Goal: Task Accomplishment & Management: Use online tool/utility

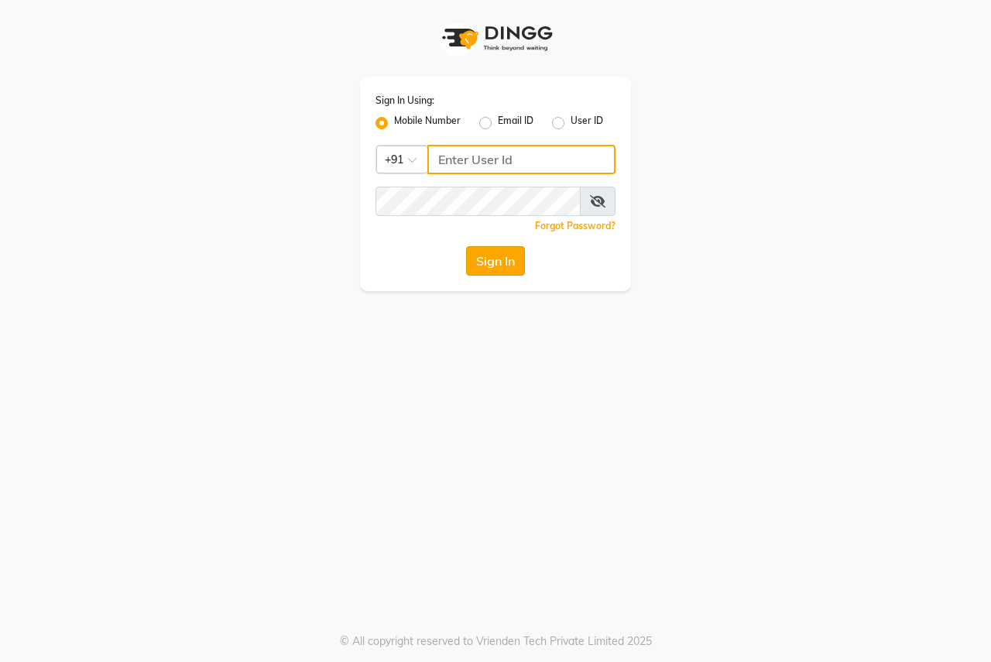
type input "8007975027"
click at [486, 274] on button "Sign In" at bounding box center [495, 260] width 59 height 29
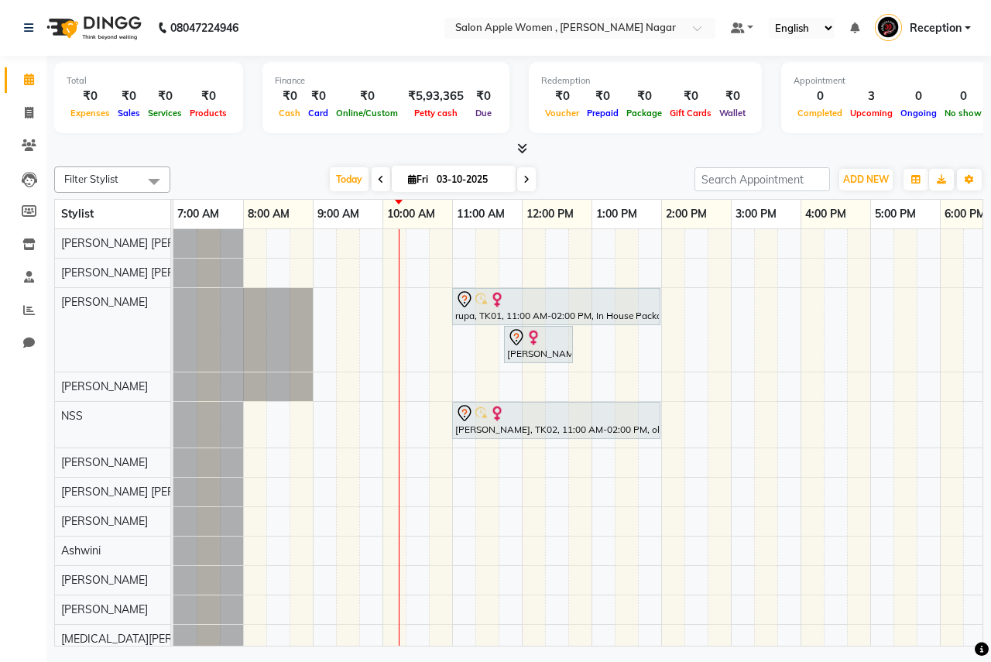
click at [459, 236] on div "rupa, TK01, 11:00 AM-02:00 PM, In House Packages - [DEMOGRAPHIC_DATA] beauty pa…" at bounding box center [731, 456] width 1115 height 454
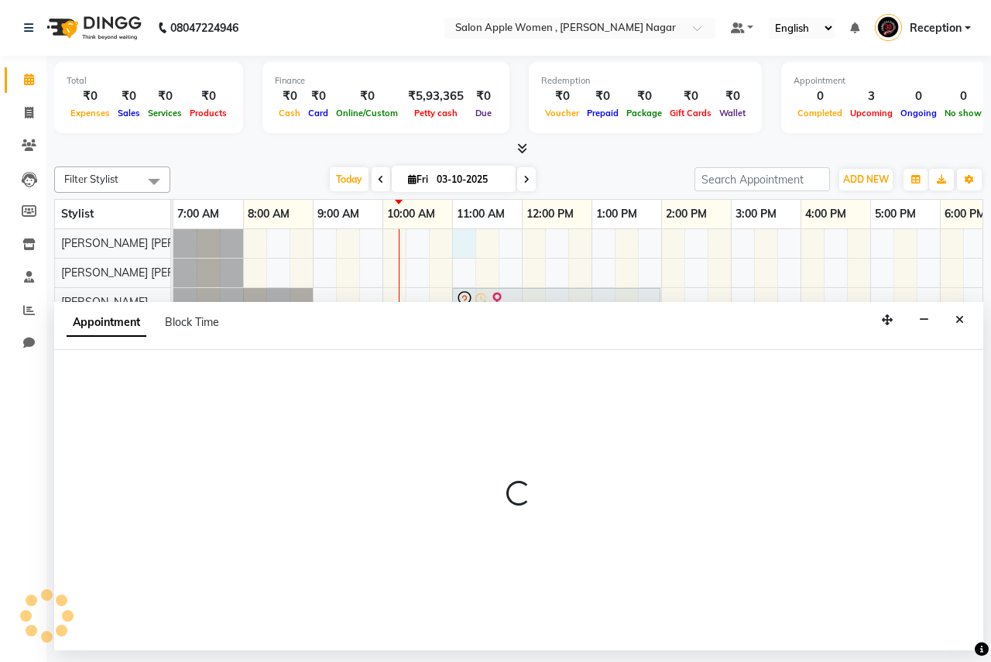
select select "70309"
select select "660"
select select "tentative"
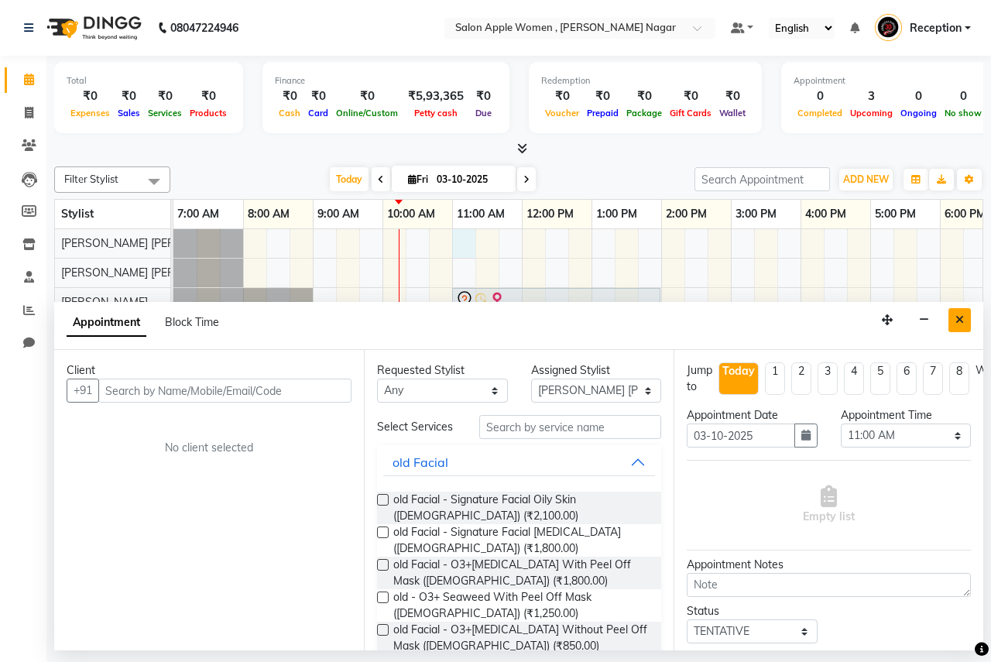
click at [964, 323] on button "Close" at bounding box center [960, 320] width 22 height 24
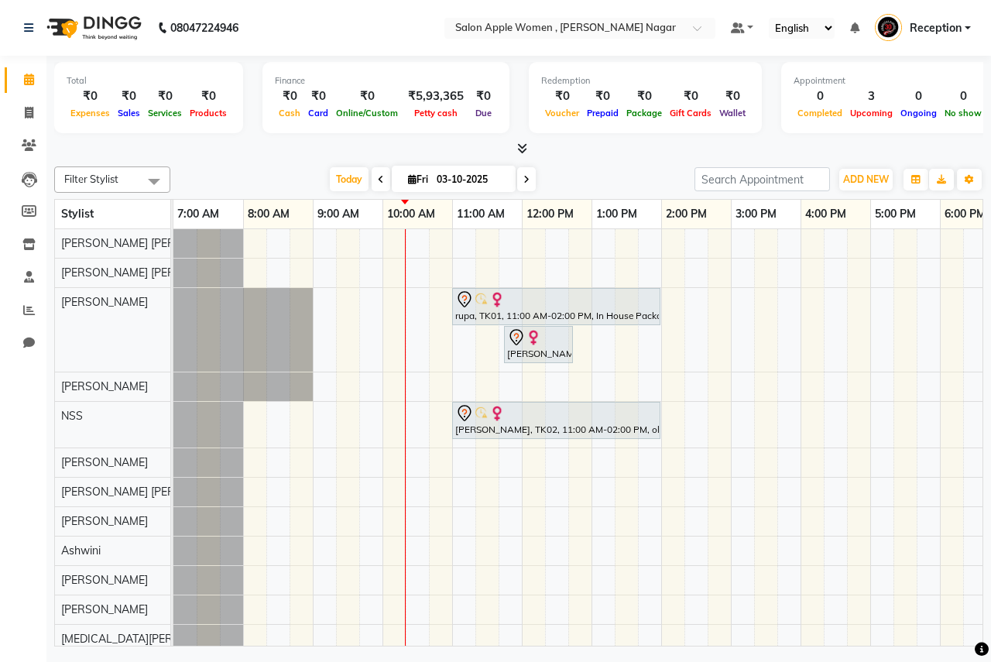
click at [465, 248] on div "rupa, TK01, 11:00 AM-02:00 PM, In House Packages - [DEMOGRAPHIC_DATA] beauty pa…" at bounding box center [731, 456] width 1115 height 454
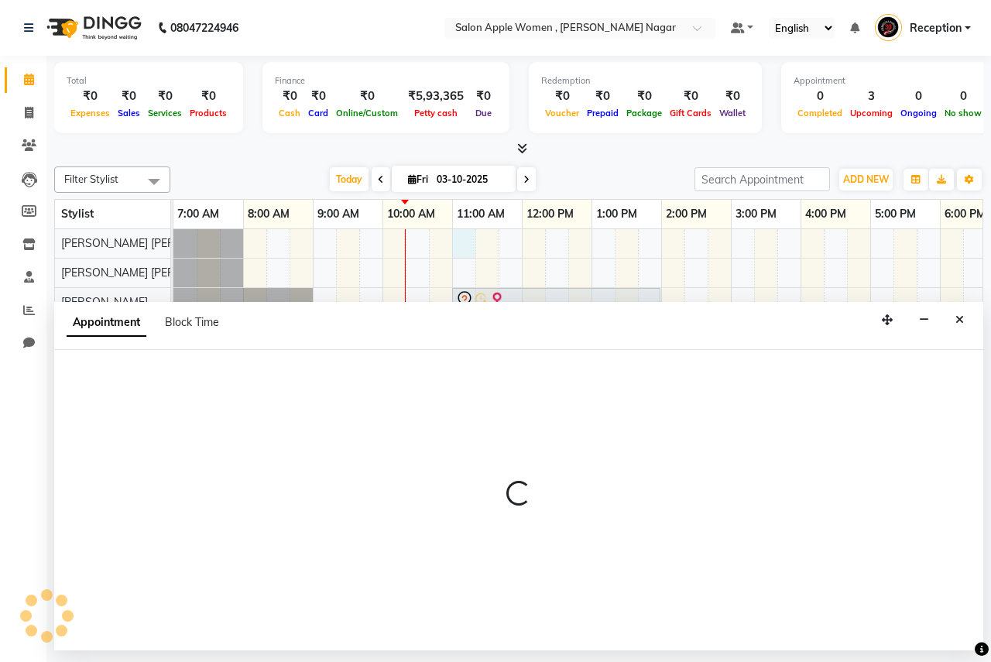
select select "70309"
select select "660"
select select "tentative"
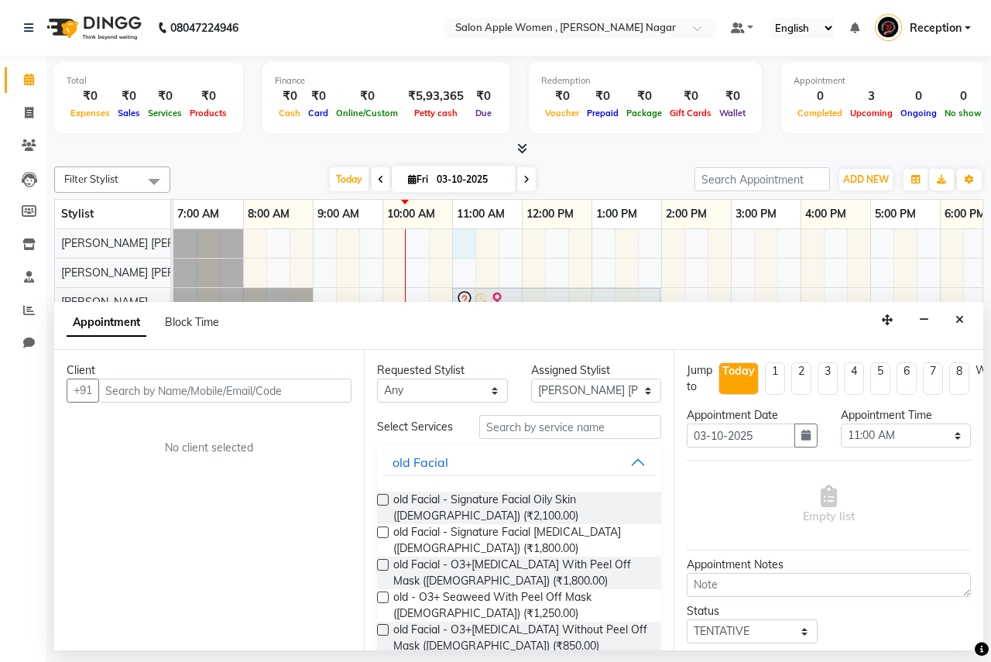
click at [120, 398] on input "text" at bounding box center [224, 391] width 253 height 24
type input "9022489127"
click at [960, 322] on icon "Close" at bounding box center [960, 319] width 9 height 11
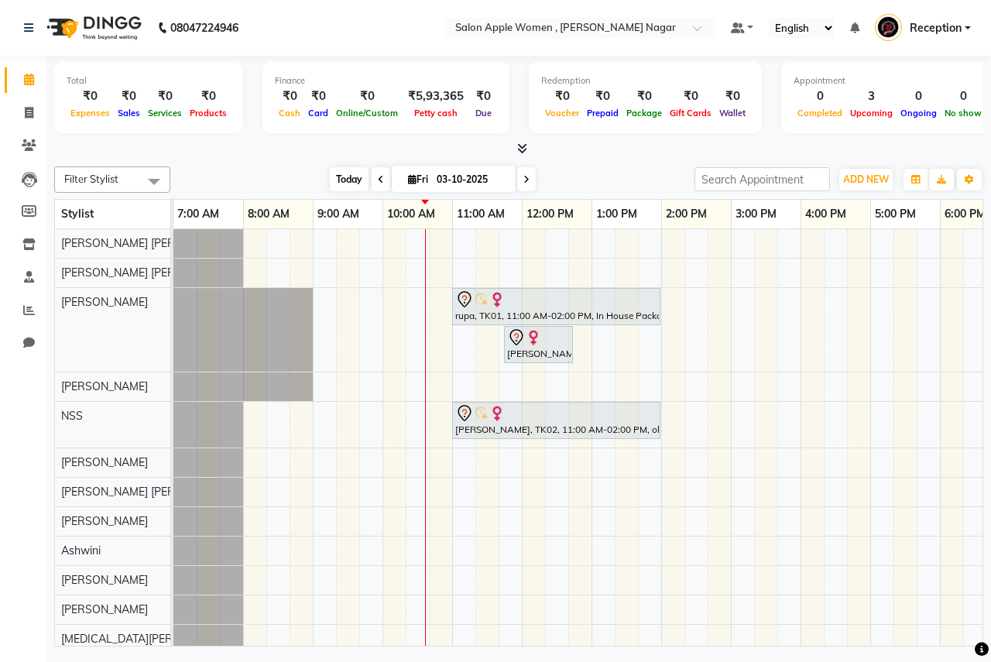
click at [349, 177] on span "Today" at bounding box center [349, 179] width 39 height 24
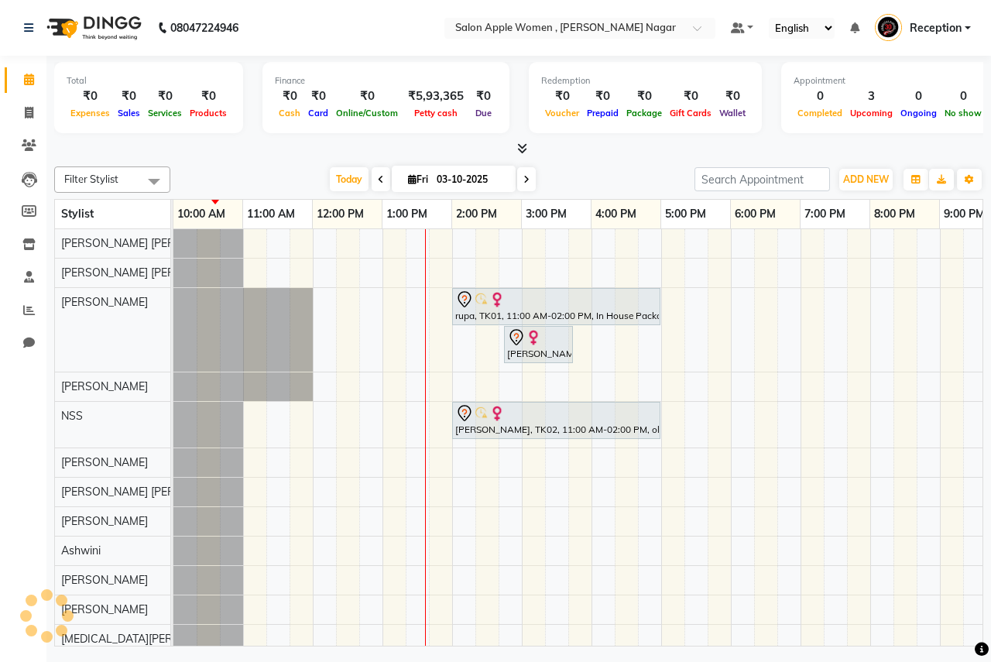
scroll to position [0, 210]
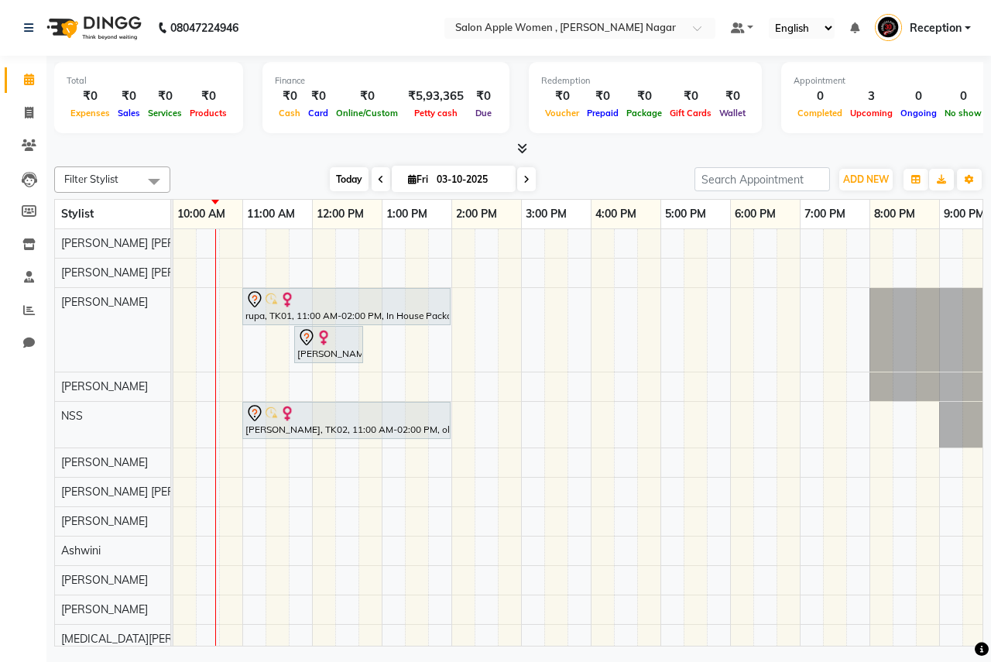
click at [336, 180] on span "Today" at bounding box center [349, 179] width 39 height 24
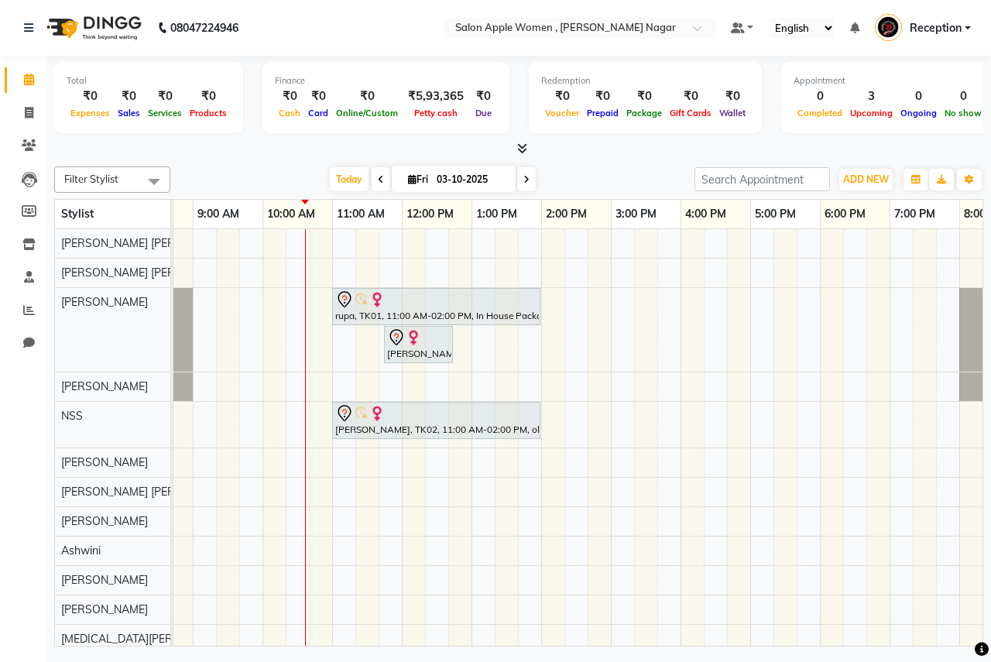
scroll to position [0, 0]
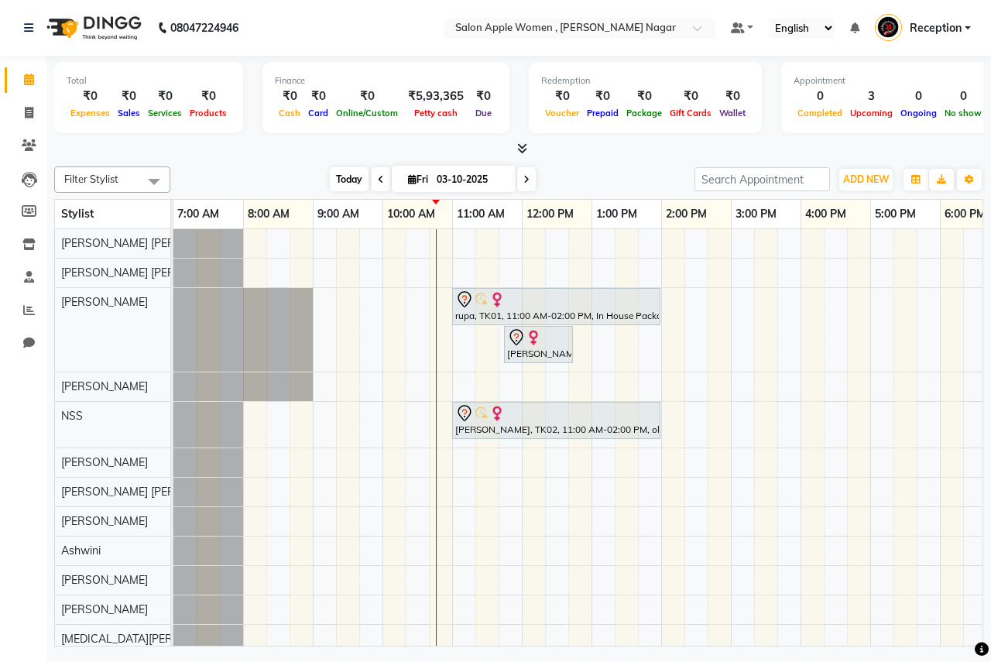
click at [352, 181] on span "Today" at bounding box center [349, 179] width 39 height 24
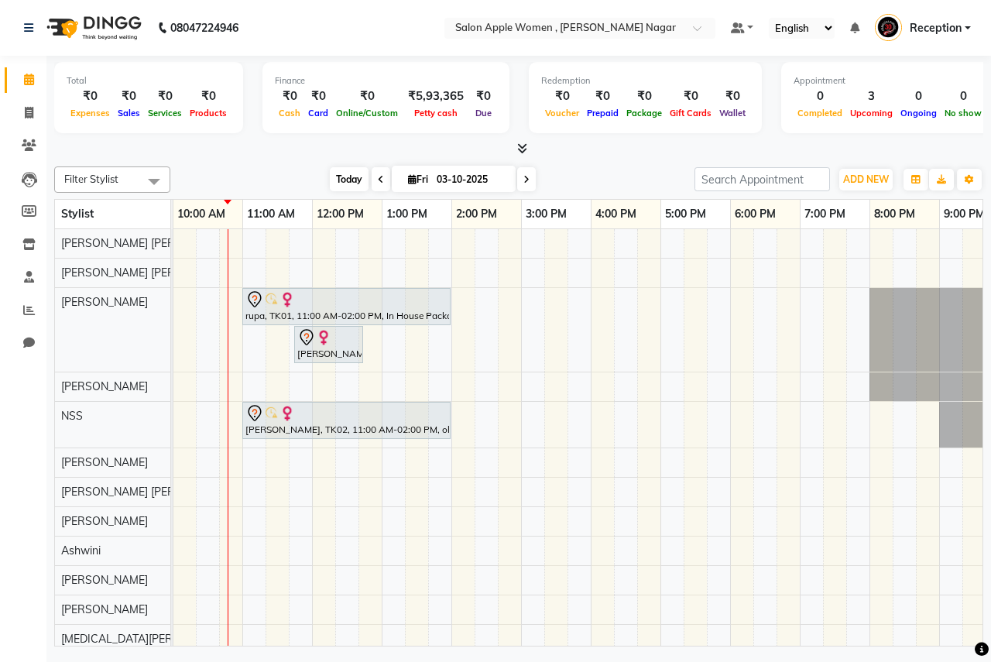
click at [356, 174] on span "Today" at bounding box center [349, 179] width 39 height 24
click at [352, 181] on span "Today" at bounding box center [349, 179] width 39 height 24
click at [345, 187] on span "Today" at bounding box center [349, 179] width 39 height 24
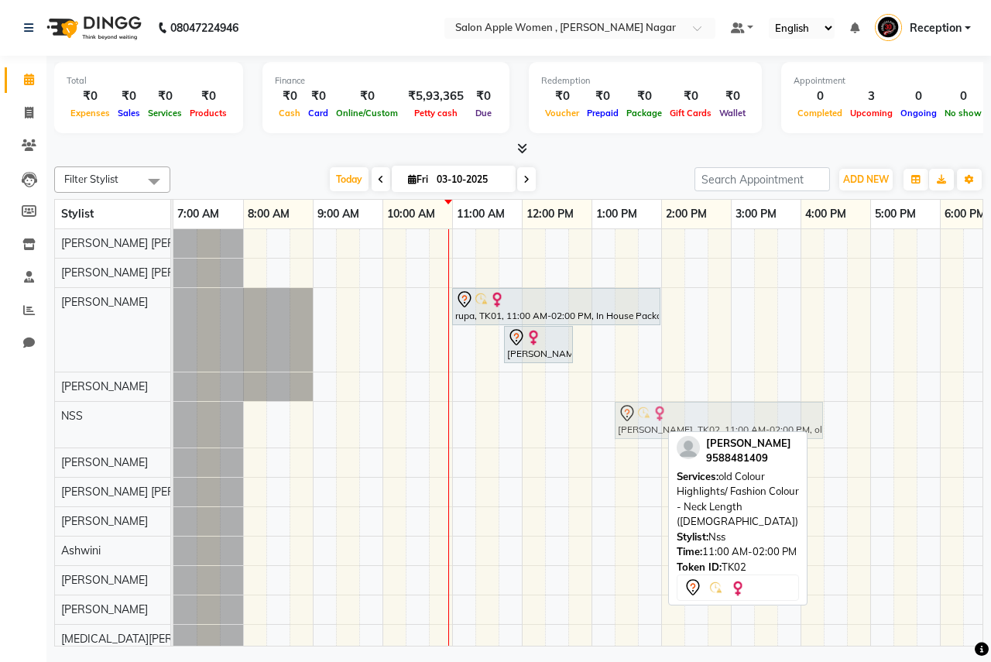
drag, startPoint x: 545, startPoint y: 418, endPoint x: 705, endPoint y: 404, distance: 160.1
click at [174, 404] on div "[PERSON_NAME], TK02, 11:00 AM-02:00 PM, old Colour Highlights/ Fashion Colour -…" at bounding box center [174, 425] width 0 height 46
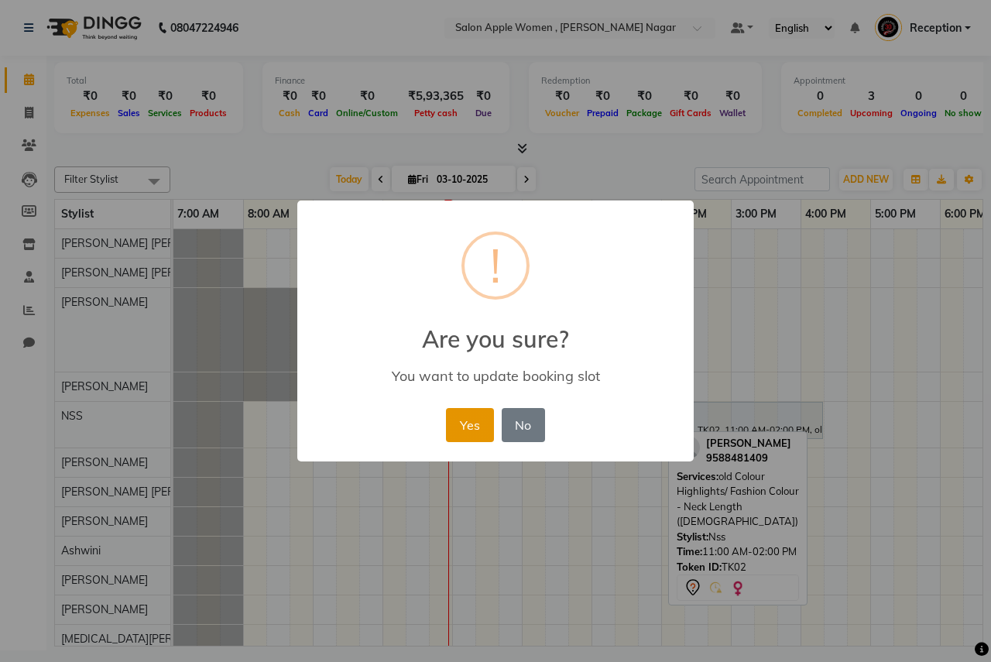
click at [488, 429] on button "Yes" at bounding box center [469, 425] width 47 height 34
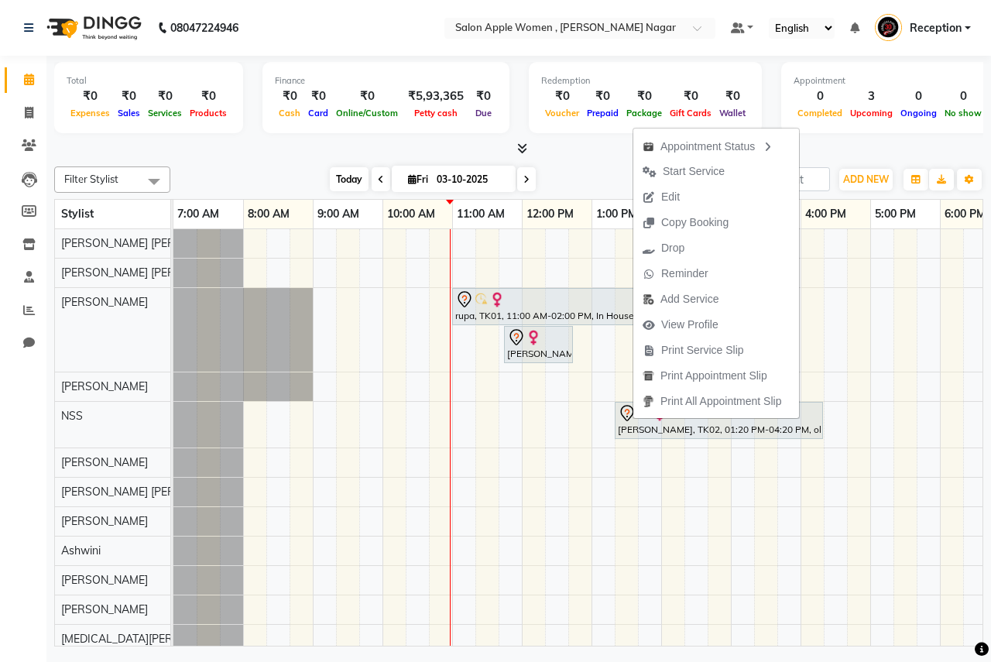
click at [347, 177] on span "Today" at bounding box center [349, 179] width 39 height 24
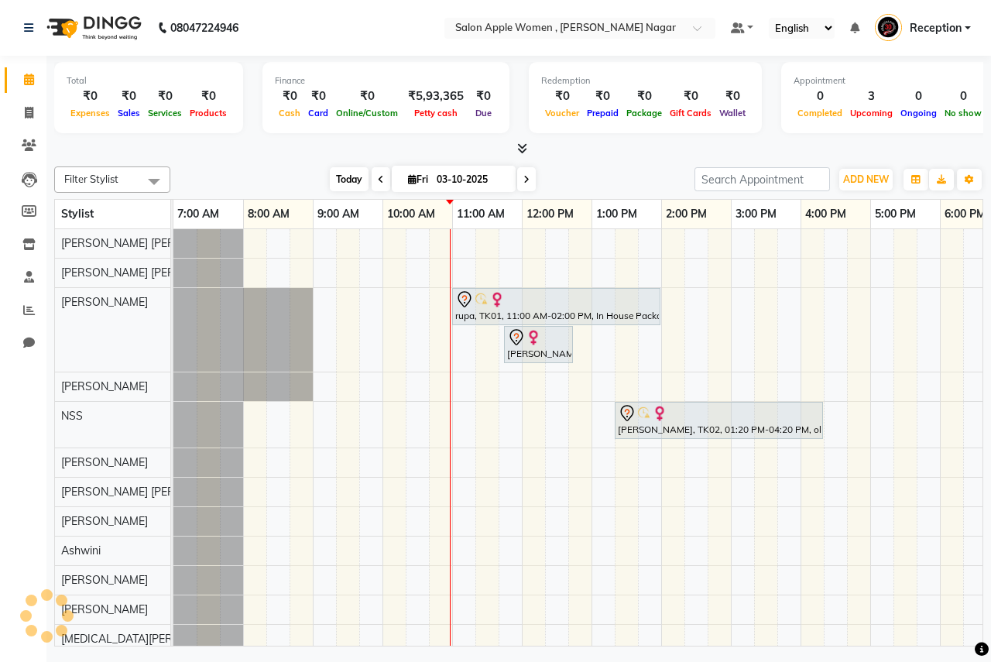
scroll to position [0, 210]
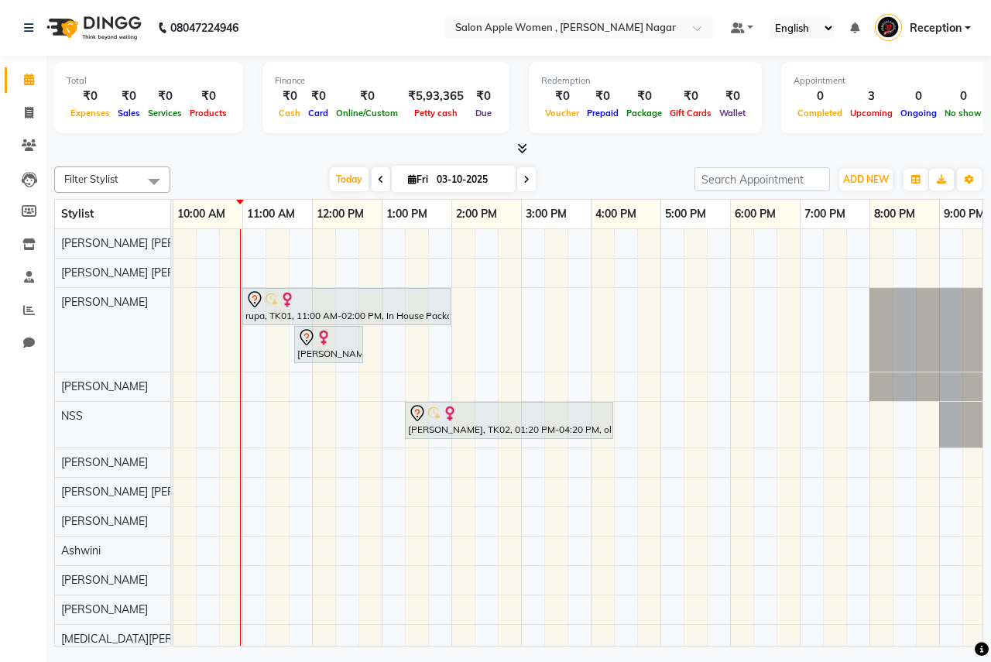
drag, startPoint x: 360, startPoint y: 647, endPoint x: 0, endPoint y: 648, distance: 360.2
click at [0, 662] on html "08047224946 Select Location × Salon Apple Women , [PERSON_NAME] Nagar Default P…" at bounding box center [495, 331] width 991 height 662
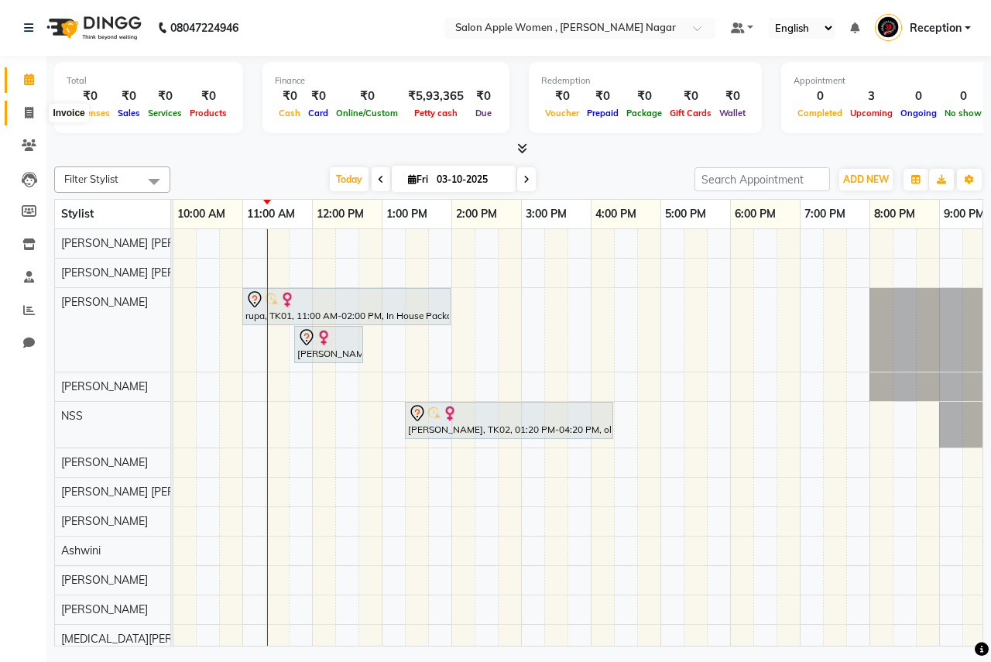
click at [23, 113] on span at bounding box center [28, 114] width 27 height 18
select select "96"
select select "service"
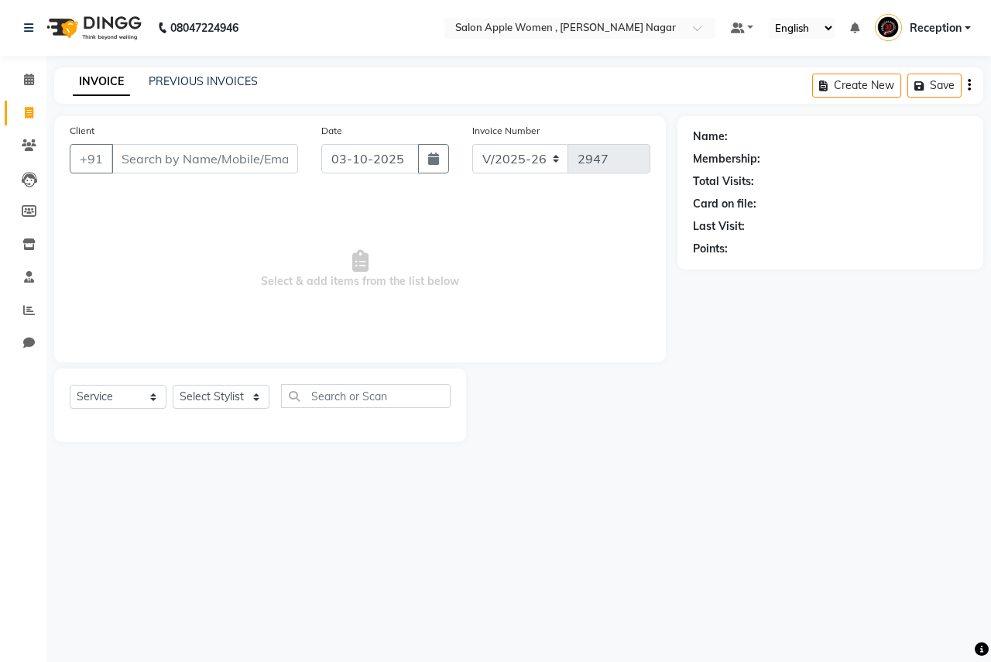
click at [177, 160] on input "Client" at bounding box center [205, 158] width 187 height 29
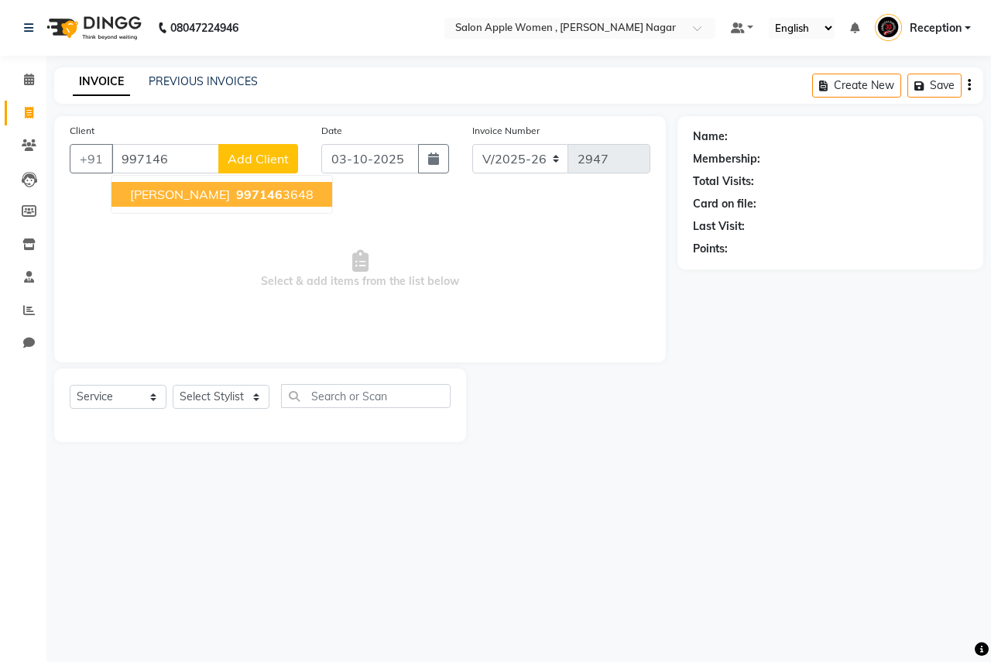
click at [233, 192] on ngb-highlight "997146 3648" at bounding box center [273, 194] width 81 height 15
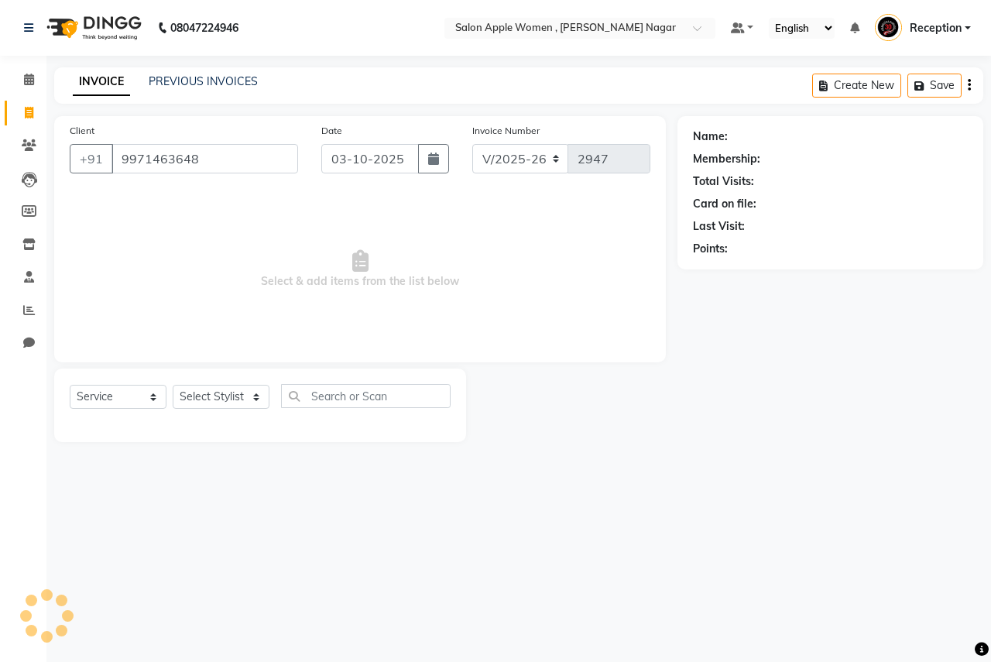
type input "9971463648"
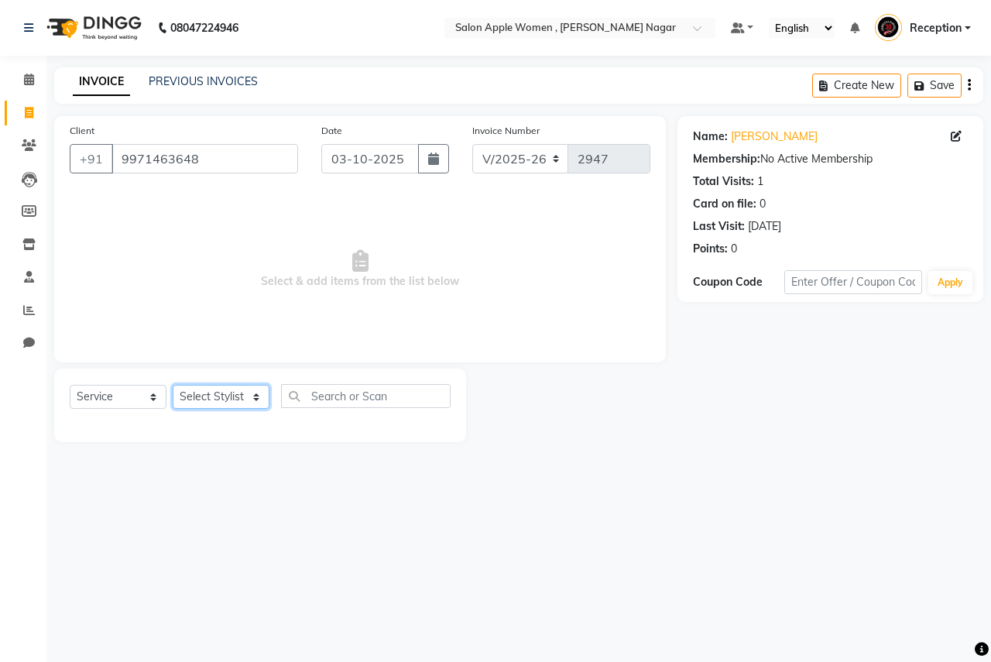
click at [229, 399] on select "Select Stylist [PERSON_NAME] [PERSON_NAME] [PERSON_NAME] [PERSON_NAME] Jyoti Ra…" at bounding box center [221, 397] width 97 height 24
select select "21394"
click at [173, 385] on select "Select Stylist [PERSON_NAME] [PERSON_NAME] [PERSON_NAME] [PERSON_NAME] Jyoti Ra…" at bounding box center [221, 397] width 97 height 24
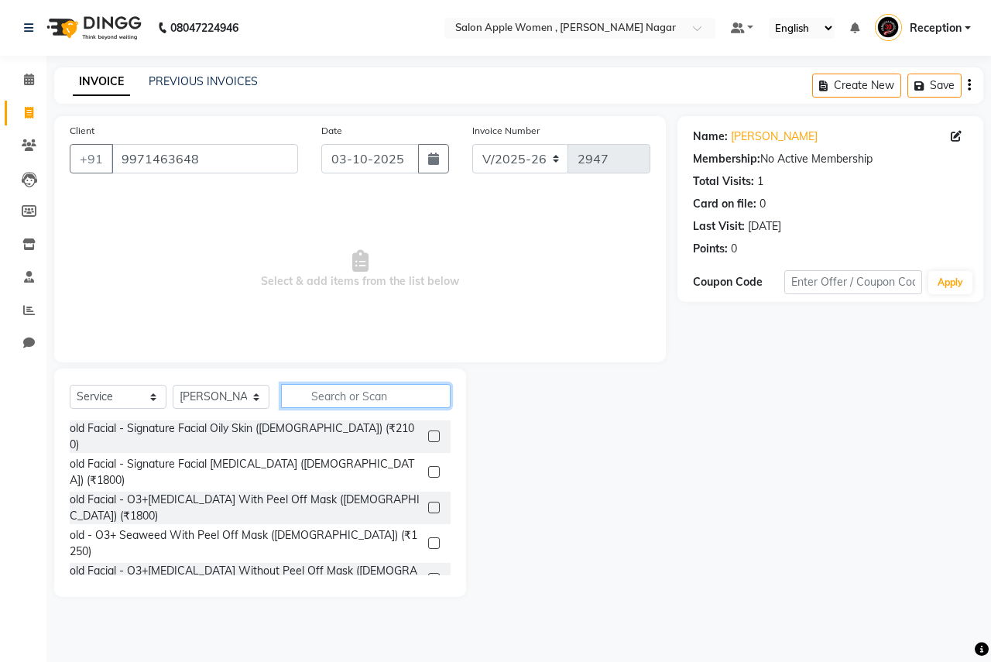
click at [302, 397] on input "text" at bounding box center [366, 396] width 170 height 24
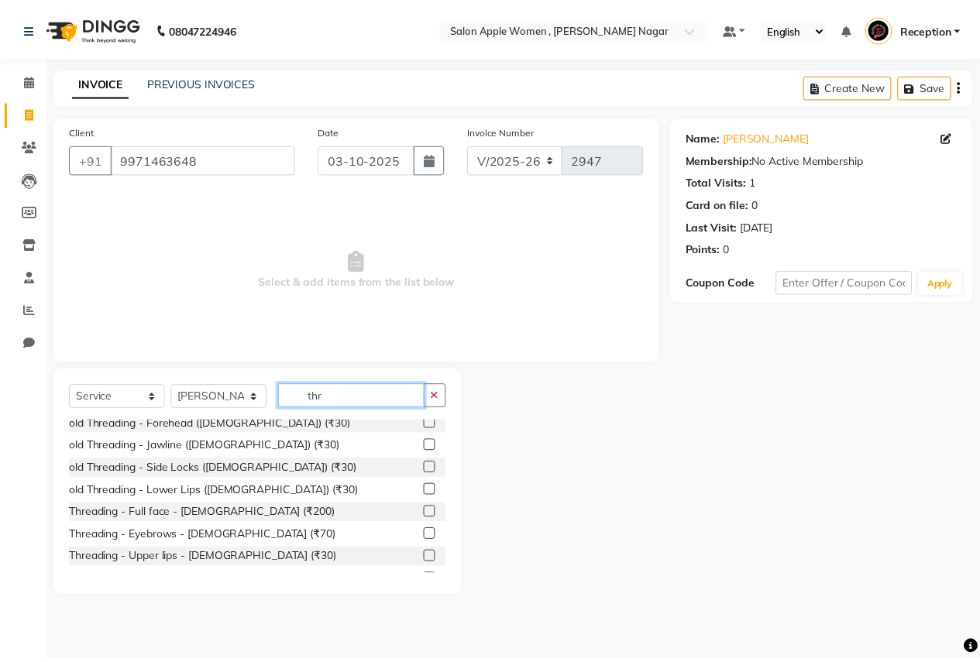
scroll to position [204, 0]
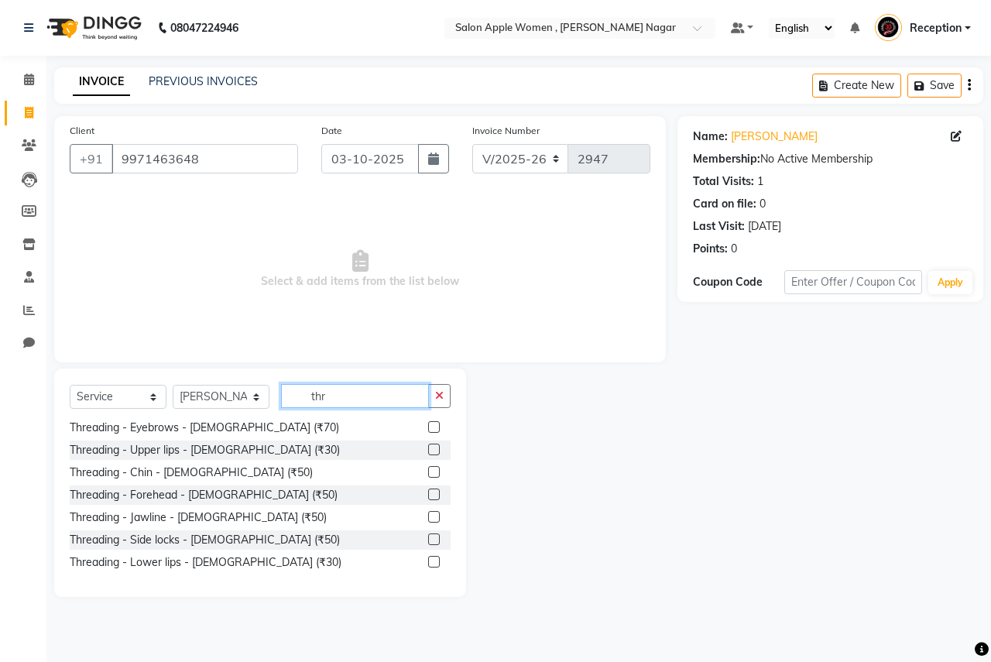
type input "thr"
click at [428, 430] on label at bounding box center [434, 427] width 12 height 12
click at [428, 430] on input "checkbox" at bounding box center [433, 428] width 10 height 10
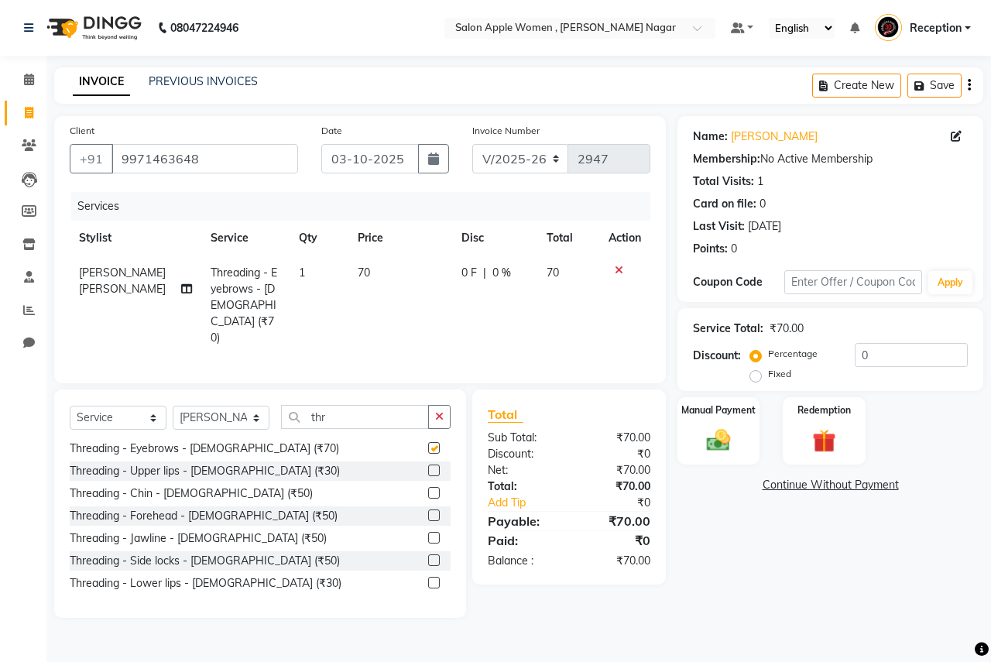
checkbox input "false"
click at [731, 428] on img at bounding box center [719, 440] width 40 height 29
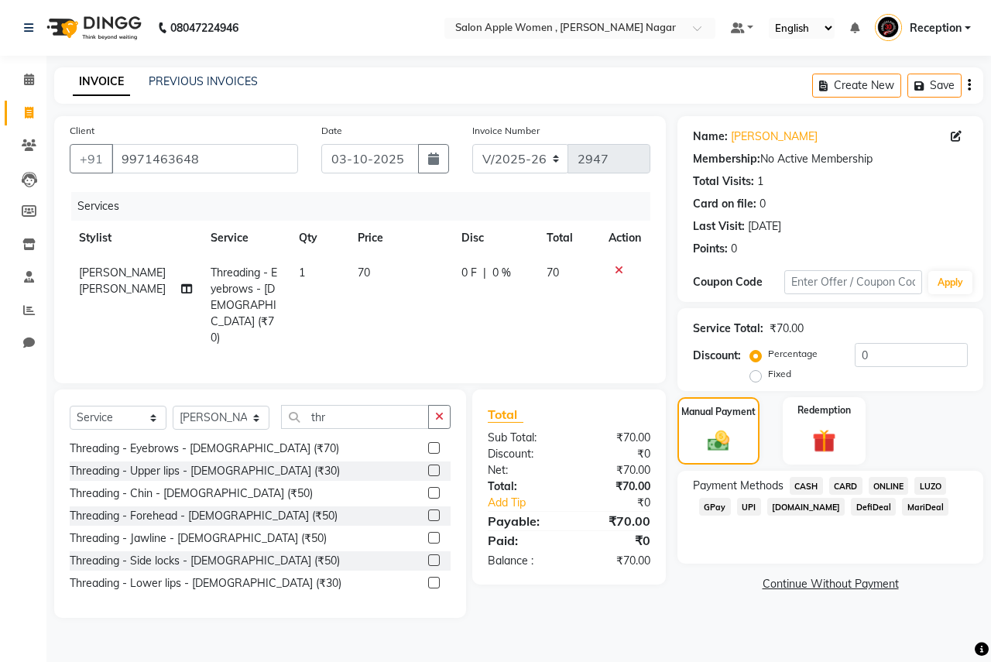
click at [892, 486] on span "ONLINE" at bounding box center [889, 486] width 40 height 18
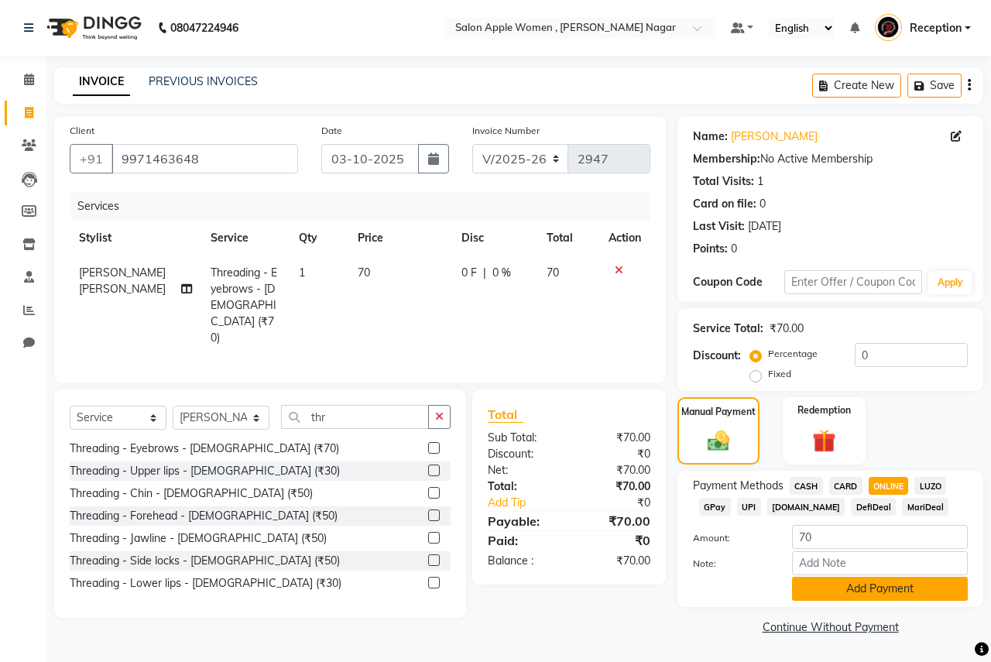
click at [888, 597] on button "Add Payment" at bounding box center [880, 589] width 176 height 24
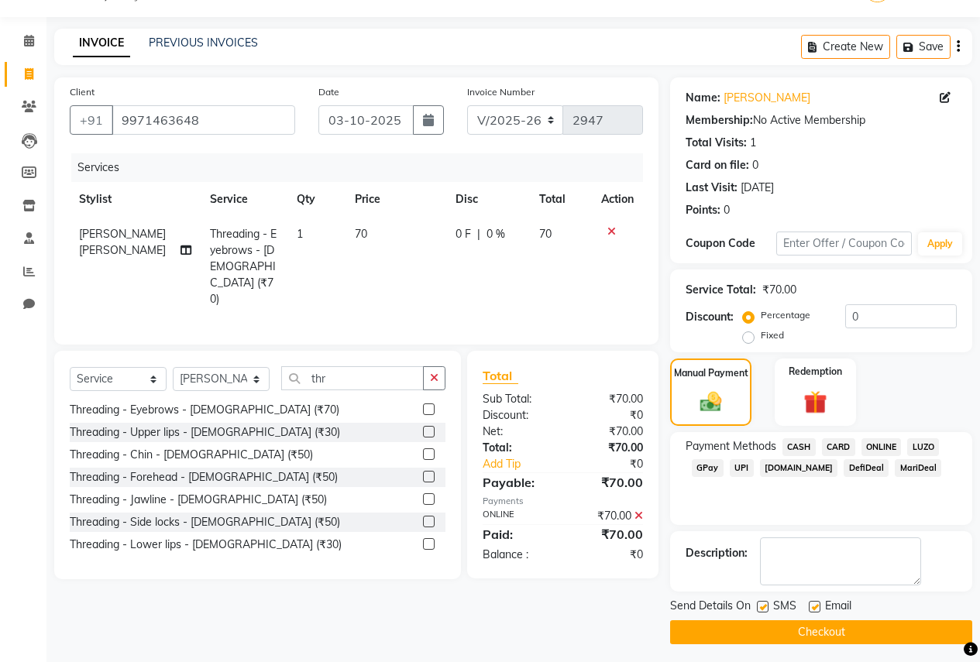
scroll to position [44, 0]
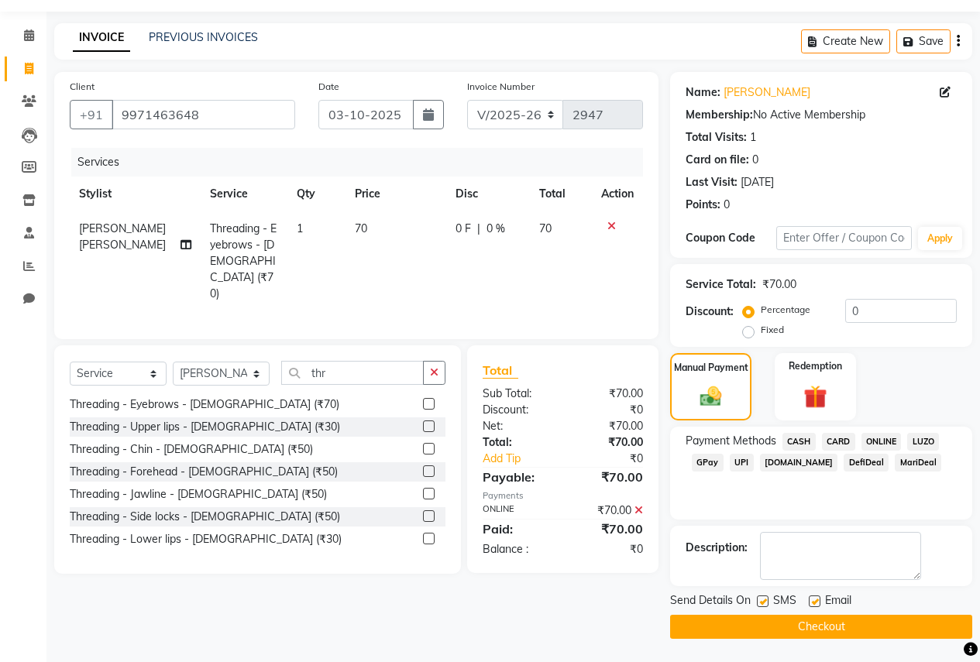
click at [874, 641] on main "INVOICE PREVIOUS INVOICES Create New Save Client [PHONE_NUMBER] Date [DATE] Inv…" at bounding box center [512, 342] width 933 height 639
click at [874, 625] on button "Checkout" at bounding box center [821, 627] width 302 height 24
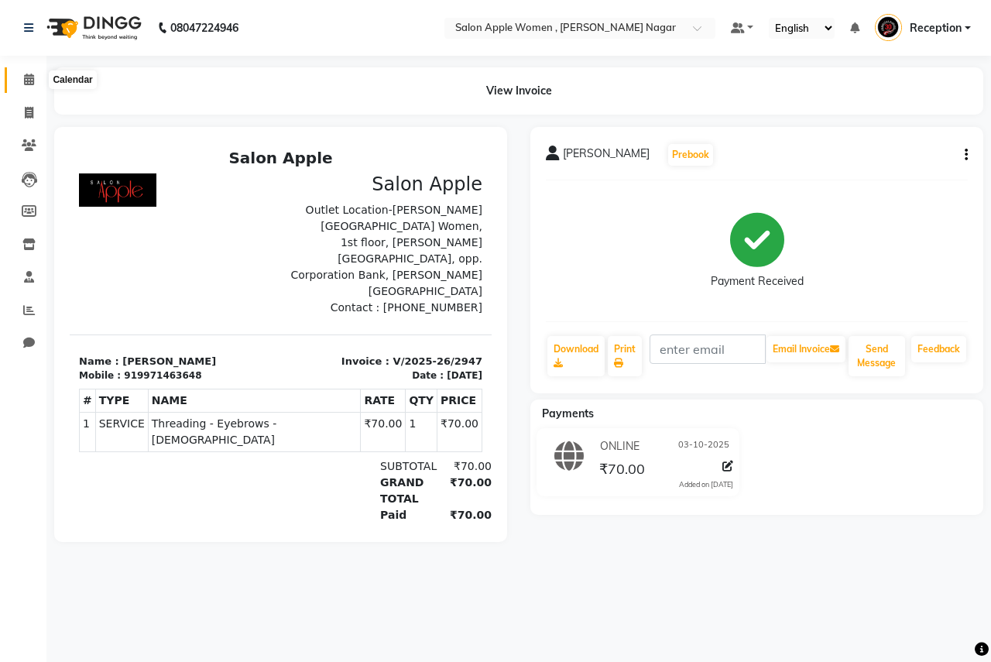
drag, startPoint x: 26, startPoint y: 77, endPoint x: 46, endPoint y: 88, distance: 23.2
click at [26, 77] on icon at bounding box center [29, 80] width 10 height 12
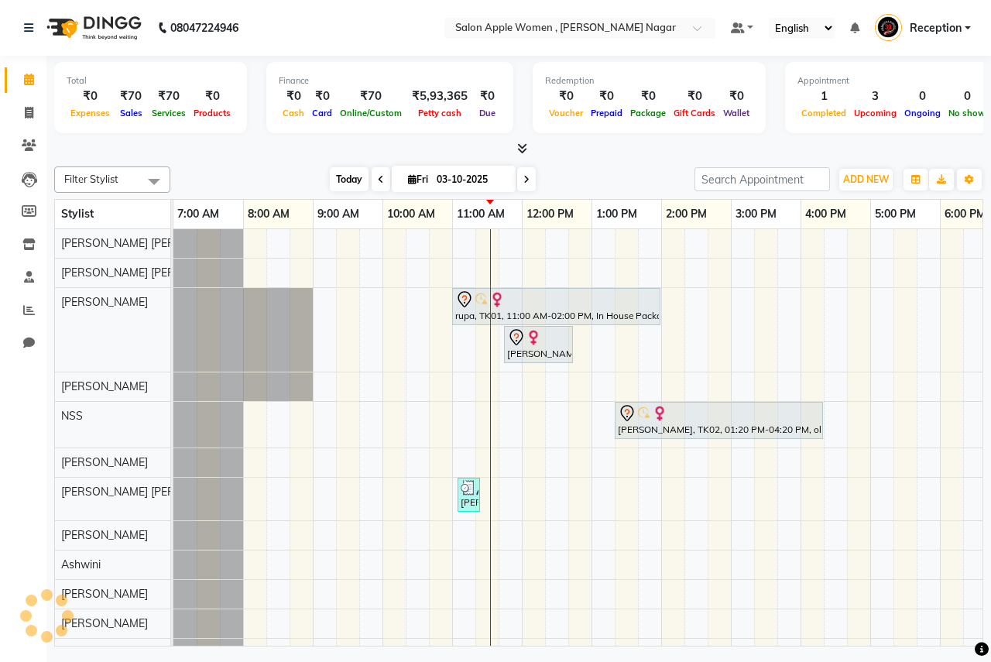
click at [351, 186] on span "Today" at bounding box center [349, 179] width 39 height 24
click at [335, 180] on span "Today" at bounding box center [349, 179] width 39 height 24
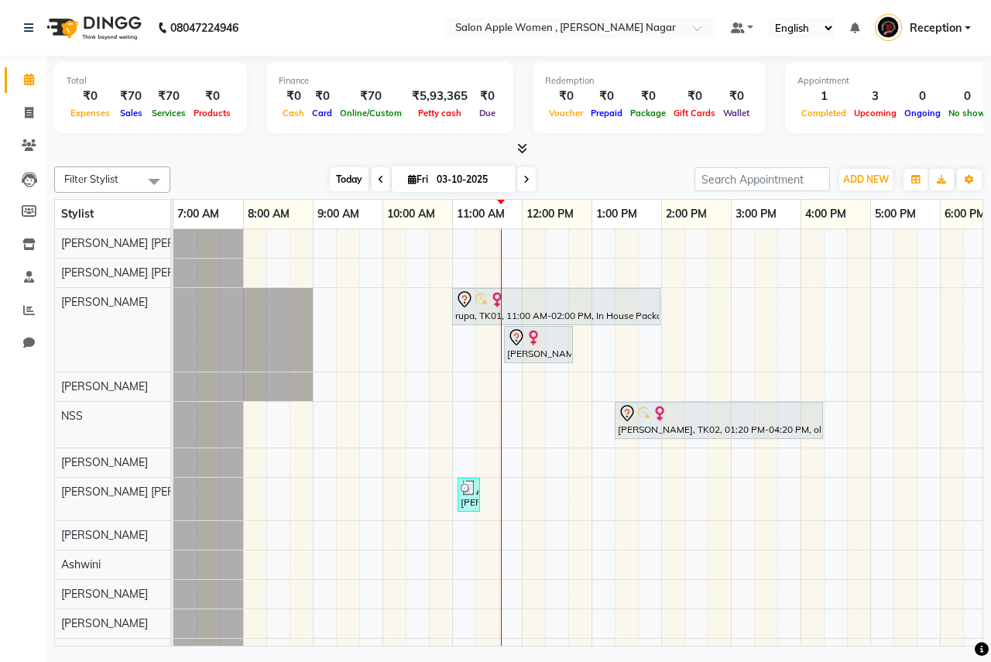
click at [341, 173] on span "Today" at bounding box center [349, 179] width 39 height 24
click at [33, 112] on icon at bounding box center [29, 113] width 9 height 12
select select "service"
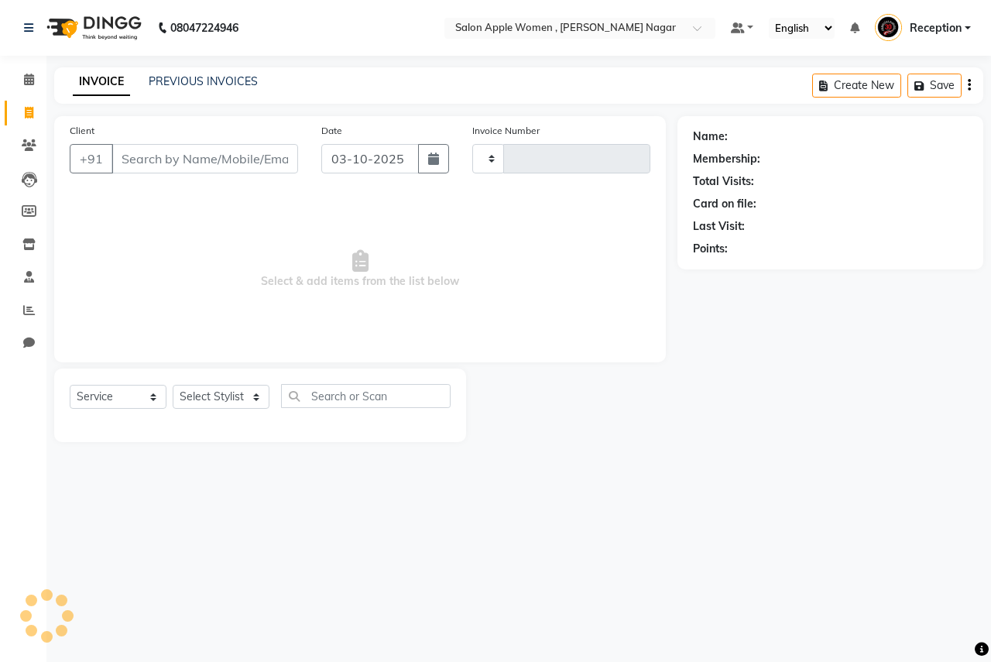
type input "2948"
select select "96"
click at [160, 157] on input "Client" at bounding box center [205, 158] width 187 height 29
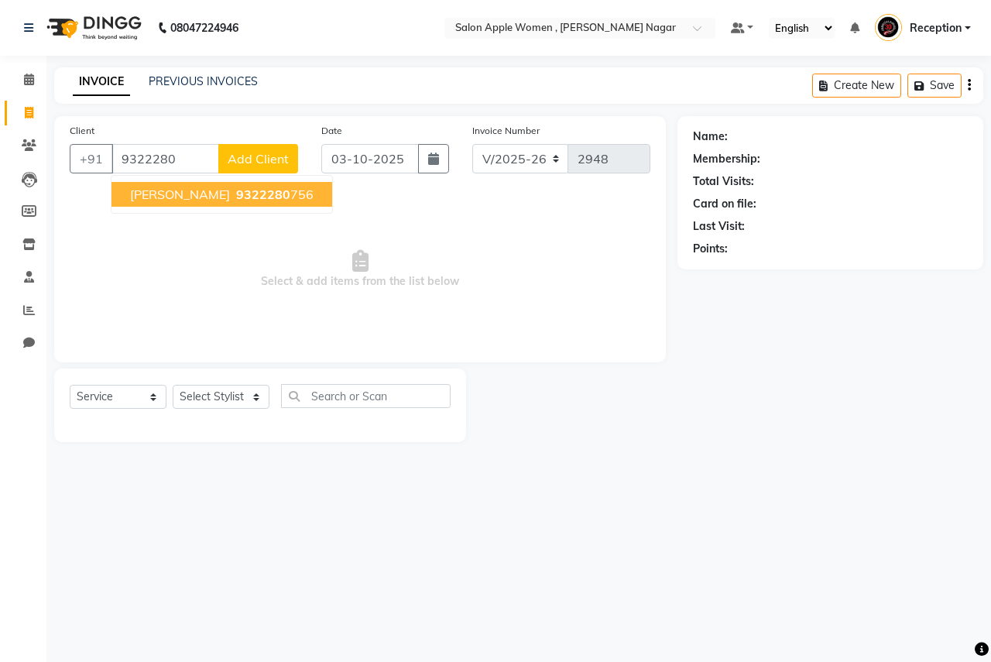
click at [239, 198] on ngb-highlight "9322280 756" at bounding box center [273, 194] width 81 height 15
type input "9322280756"
